Goal: Task Accomplishment & Management: Complete application form

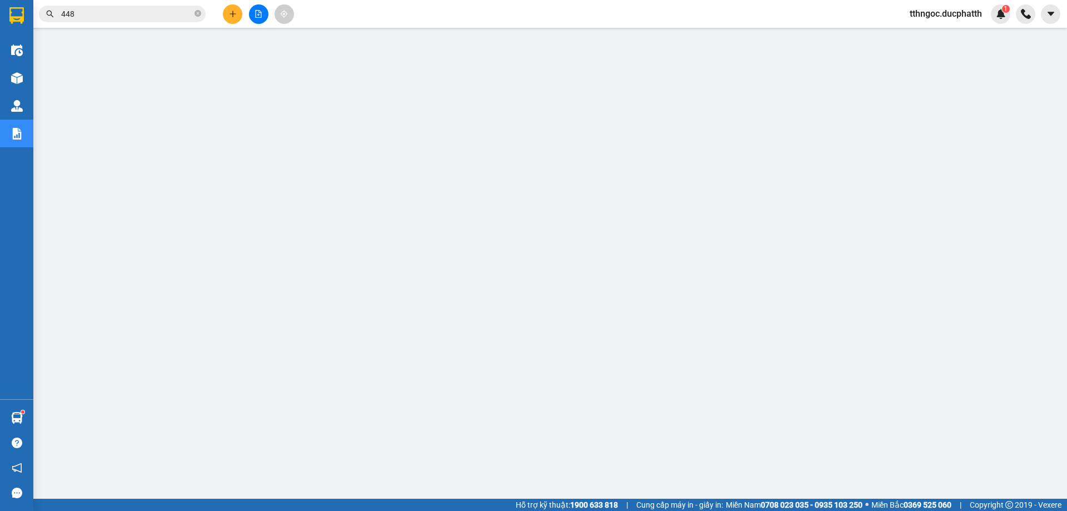
click at [116, 16] on input "448" at bounding box center [126, 14] width 131 height 12
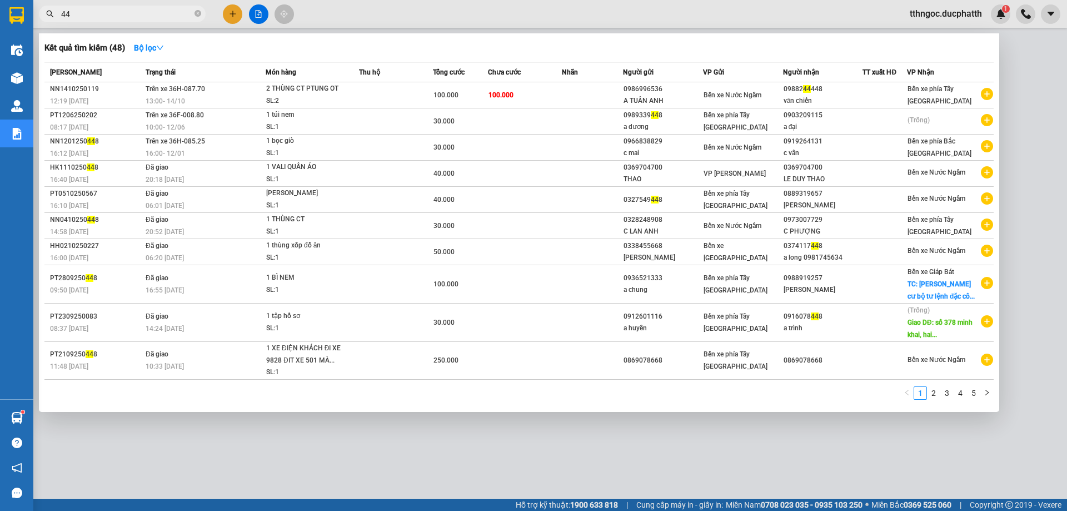
type input "4"
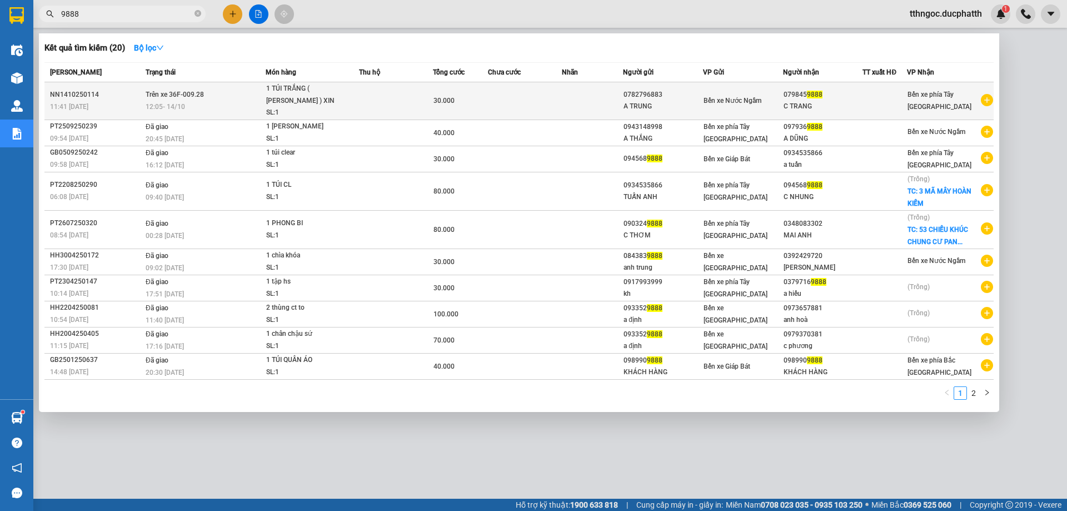
type input "9888"
click at [235, 103] on div "12:05 [DATE]" at bounding box center [205, 107] width 119 height 12
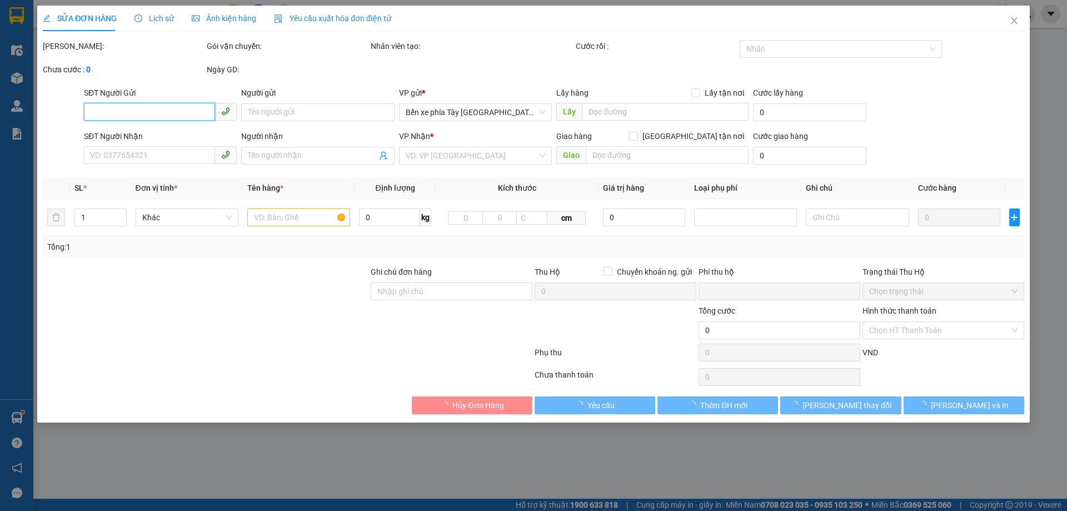
type input "0782796883"
type input "A TRUNG"
type input "0798459888"
type input "C TRANG"
type input "CK 14/10 LUONG VAN TRUNG 11H41"
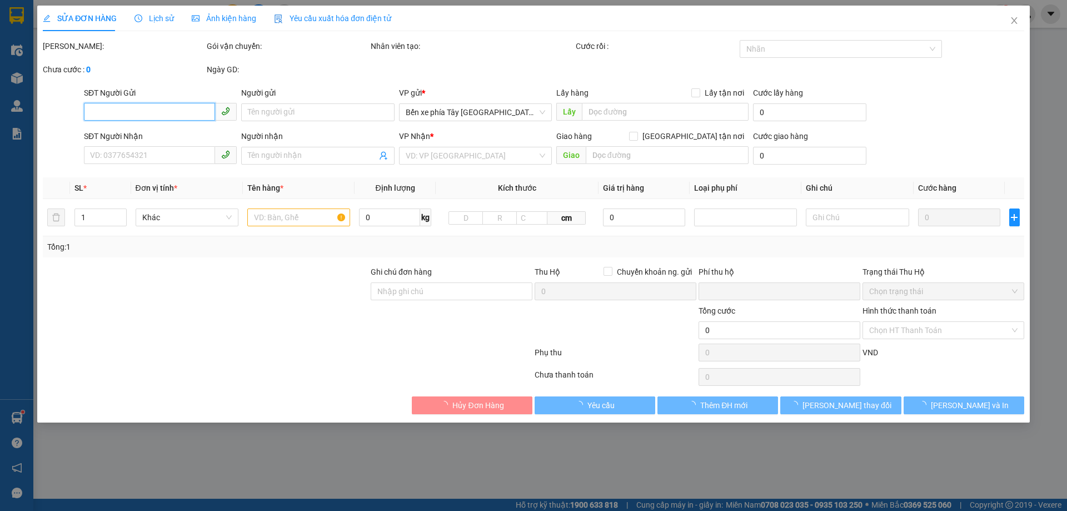
type input "0"
type input "30.000"
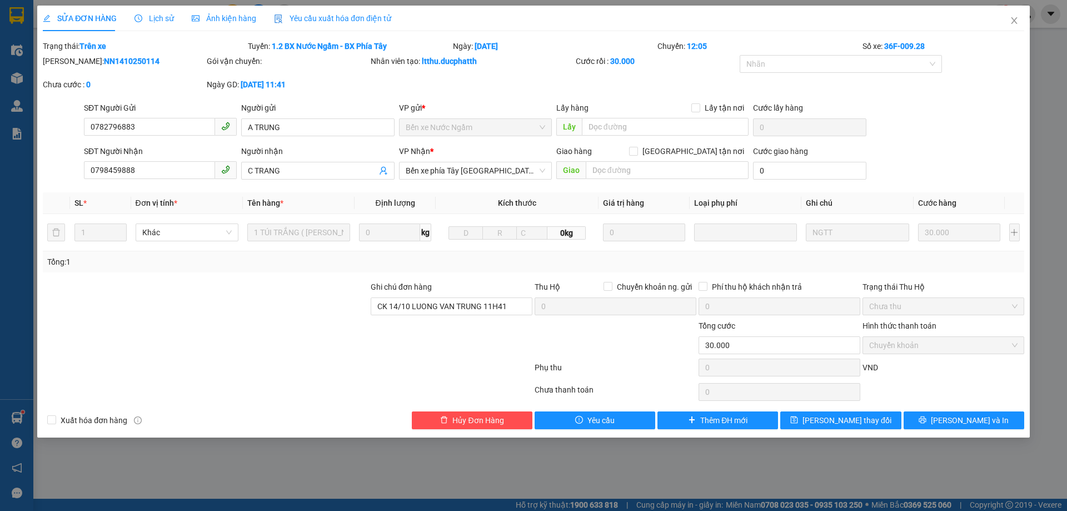
click at [164, 14] on span "Lịch sử" at bounding box center [153, 18] width 39 height 9
